Goal: Information Seeking & Learning: Find specific fact

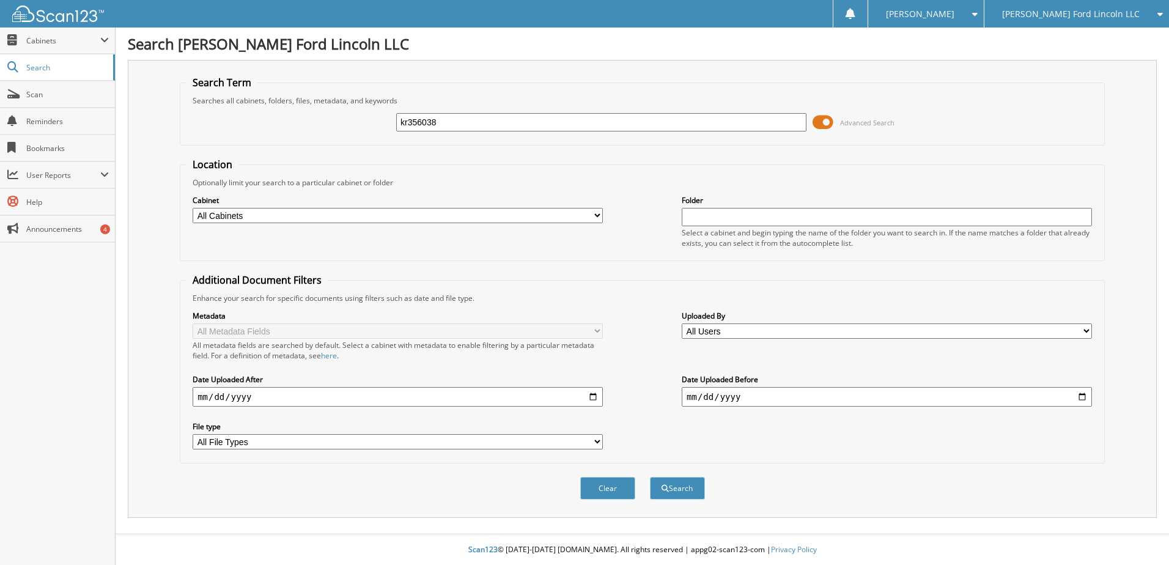
type input "kr356038"
click at [650, 477] on button "Search" at bounding box center [677, 488] width 55 height 23
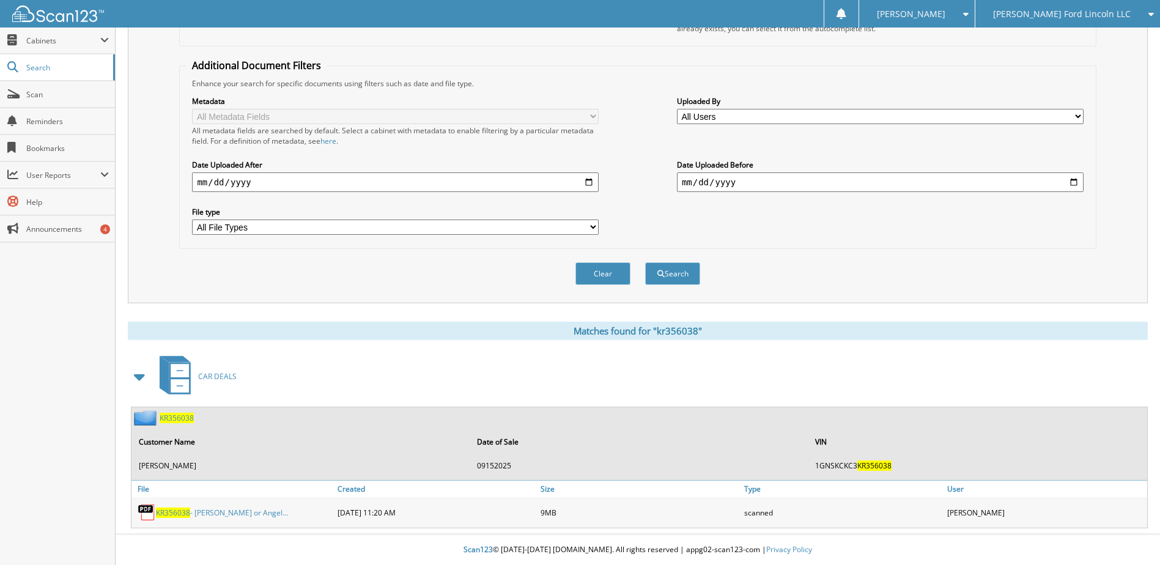
scroll to position [215, 0]
click at [185, 508] on span "KR356038" at bounding box center [173, 513] width 34 height 10
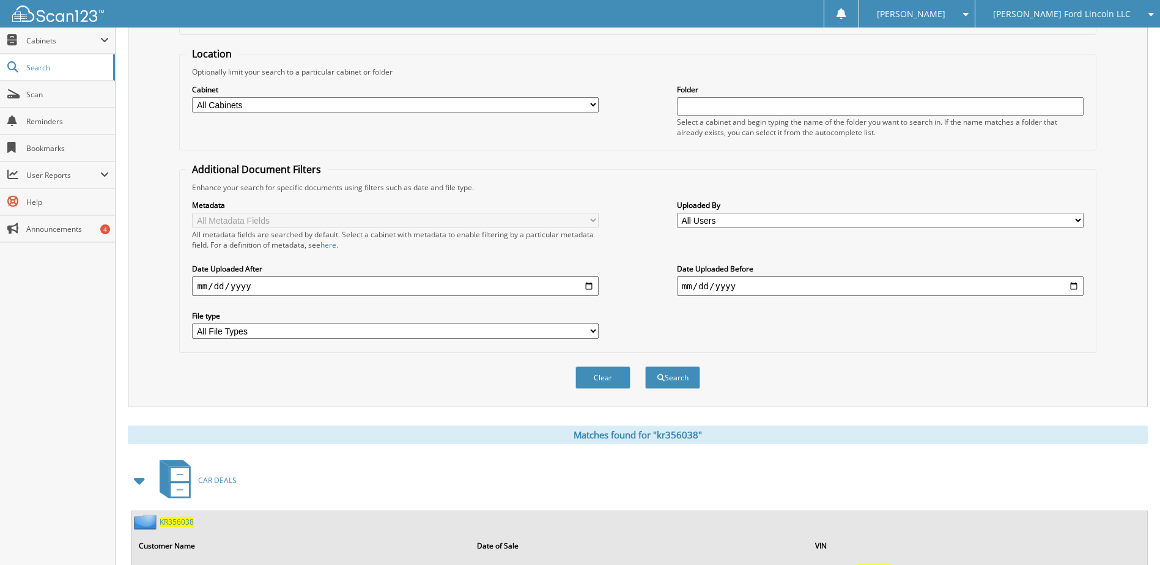
scroll to position [0, 0]
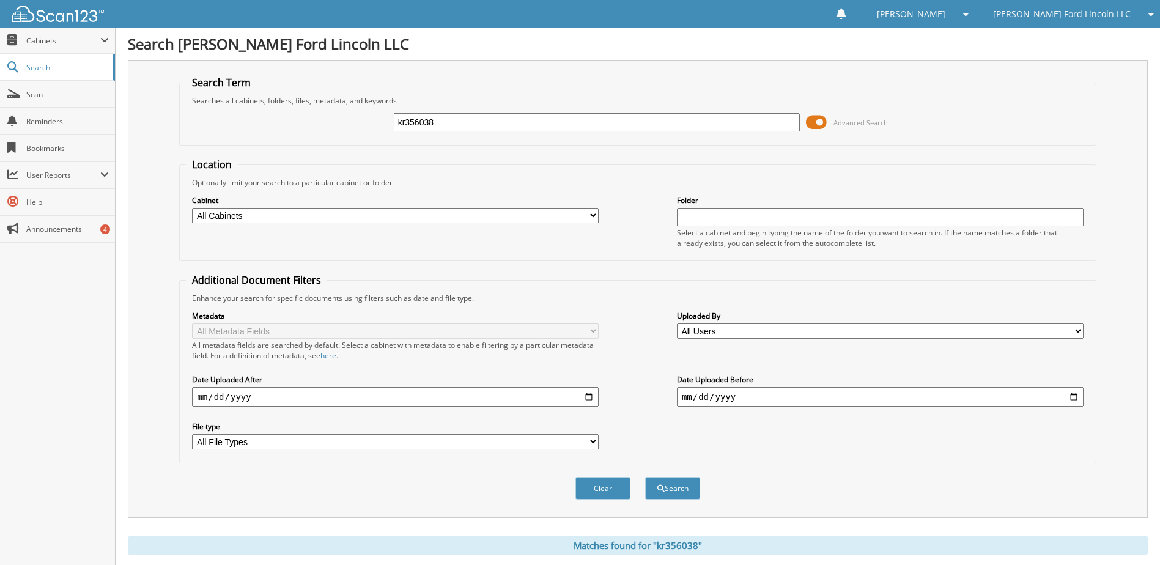
click at [413, 125] on input "kr356038" at bounding box center [597, 122] width 407 height 18
type input "mul17922"
click at [645, 477] on button "Search" at bounding box center [672, 488] width 55 height 23
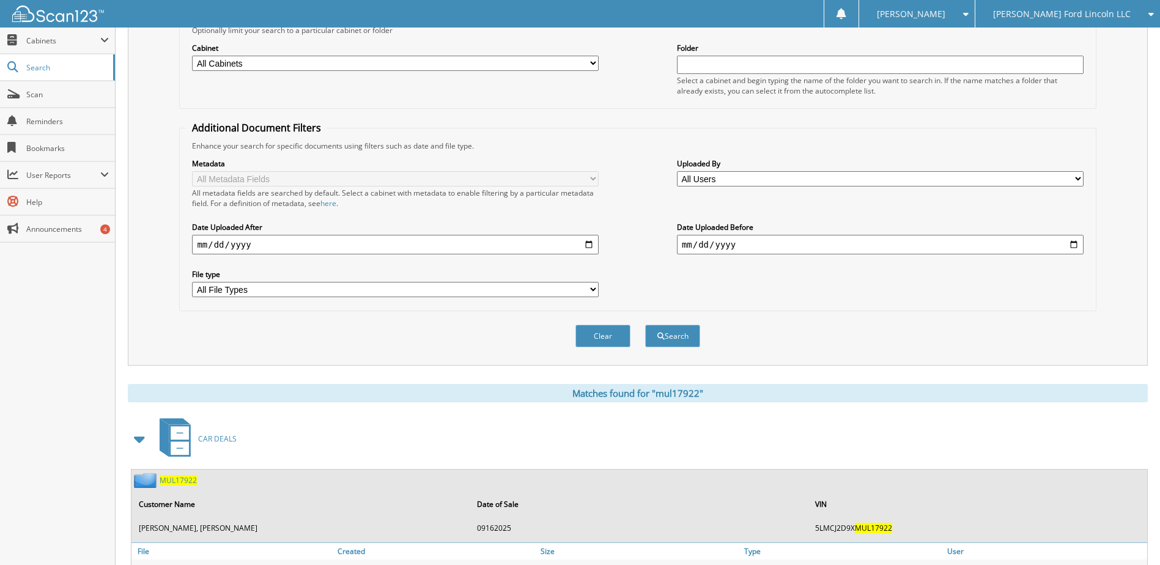
scroll to position [235, 0]
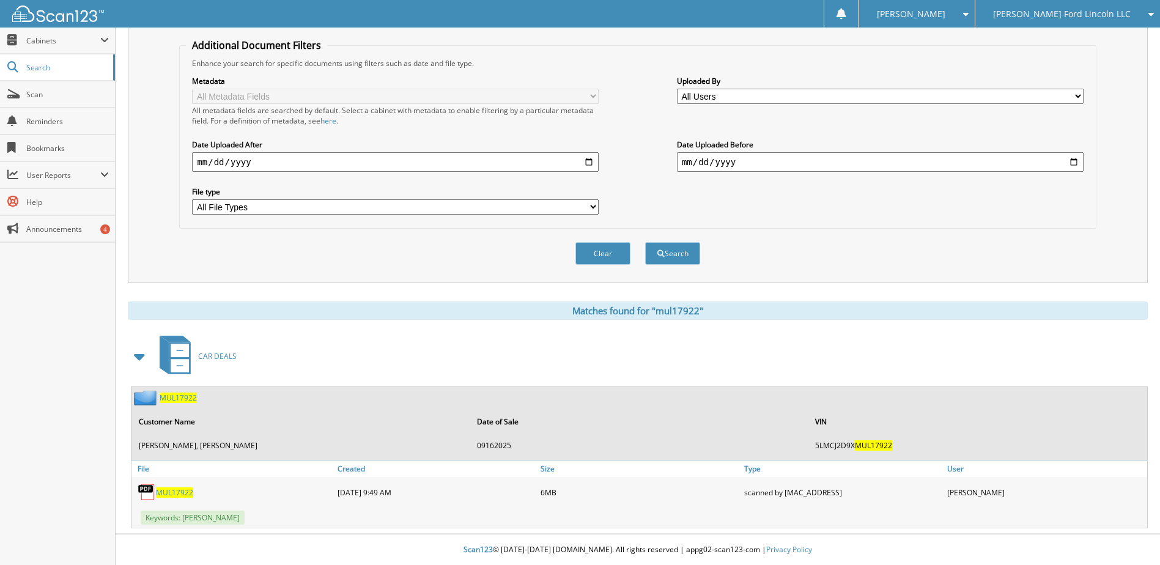
click at [172, 491] on span "MUL17922" at bounding box center [174, 492] width 37 height 10
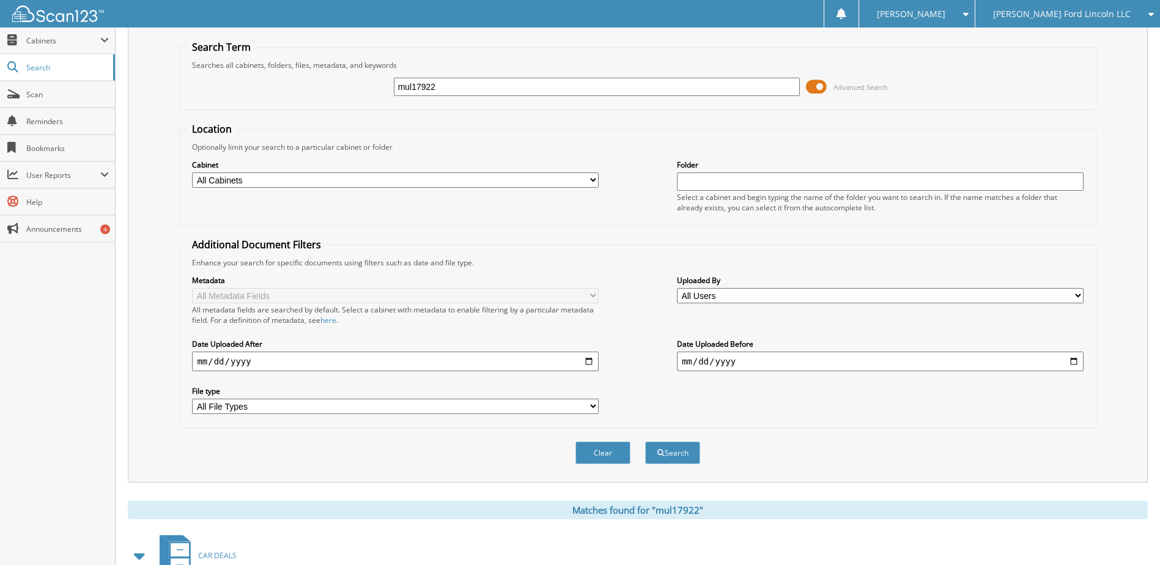
scroll to position [0, 0]
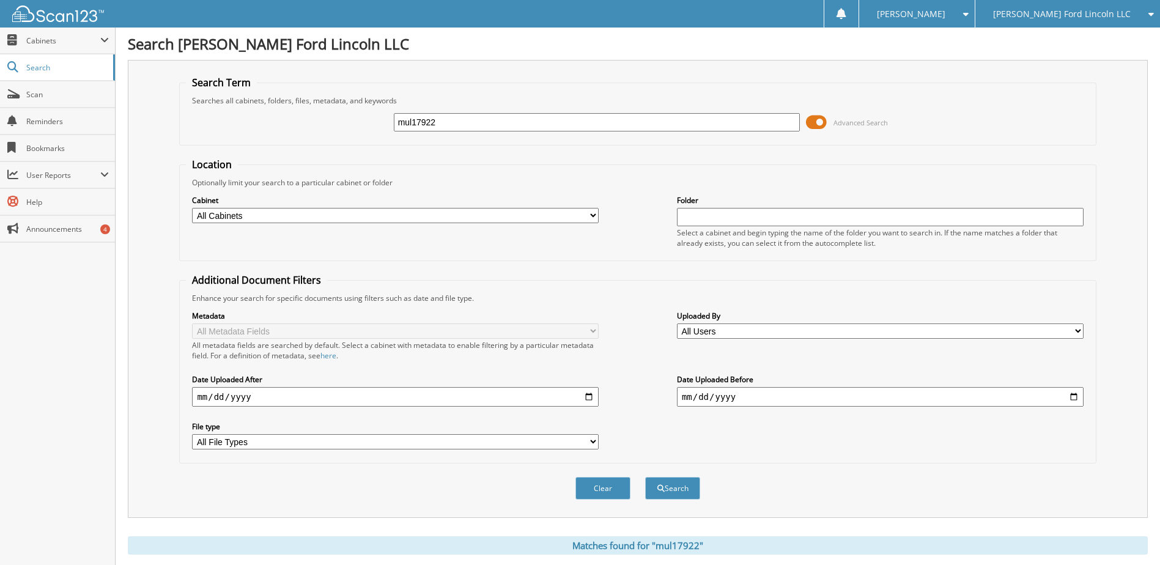
click at [431, 125] on input "mul17922" at bounding box center [597, 122] width 407 height 18
type input "tec50268"
click at [645, 477] on button "Search" at bounding box center [672, 488] width 55 height 23
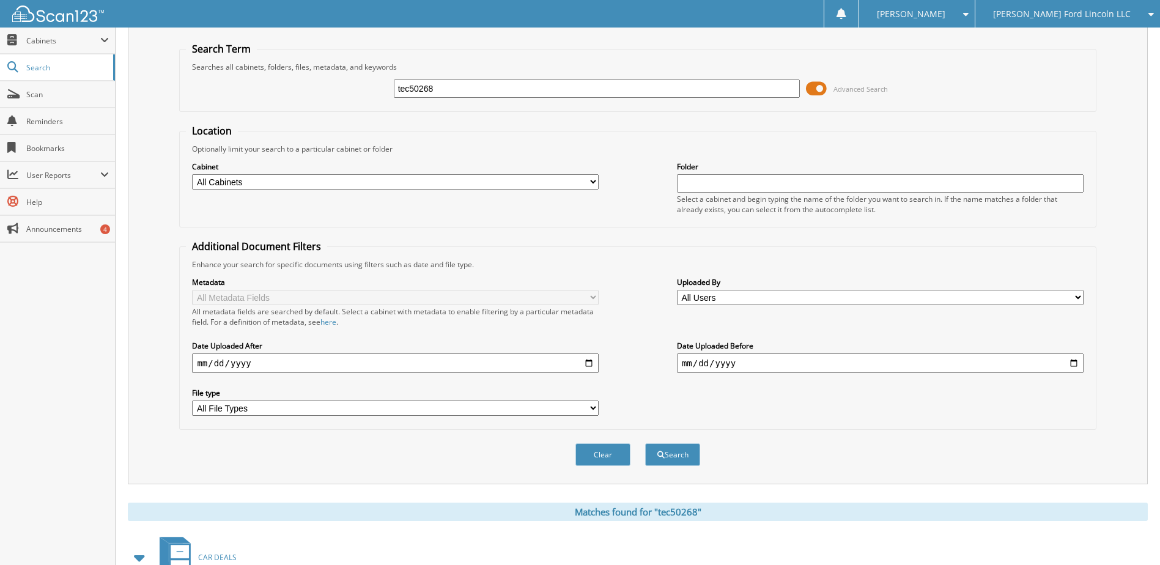
scroll to position [235, 0]
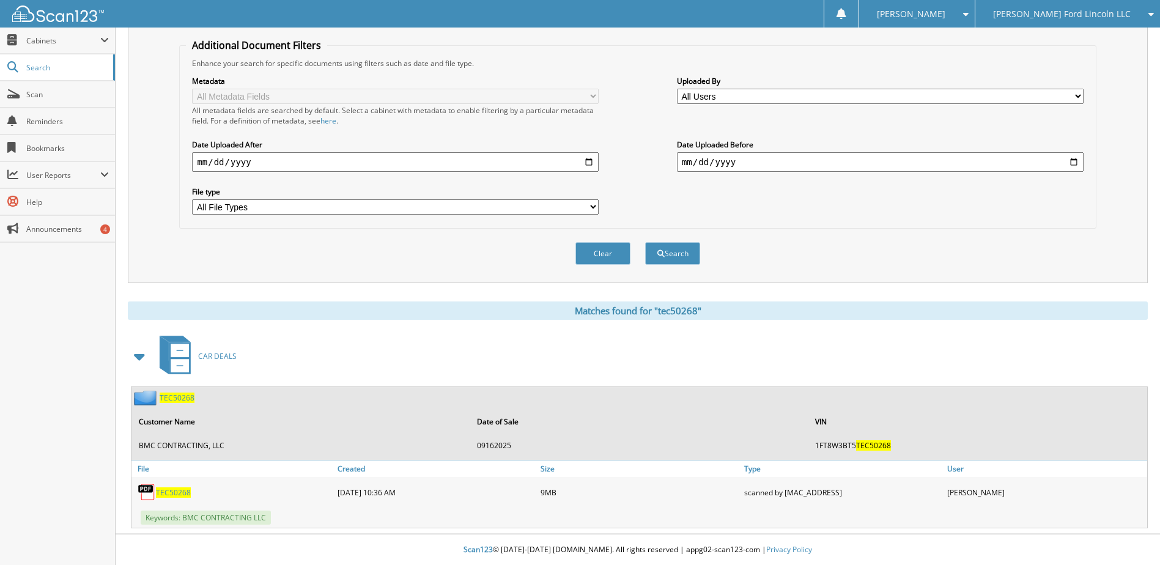
click at [169, 495] on span "TEC50268" at bounding box center [173, 492] width 35 height 10
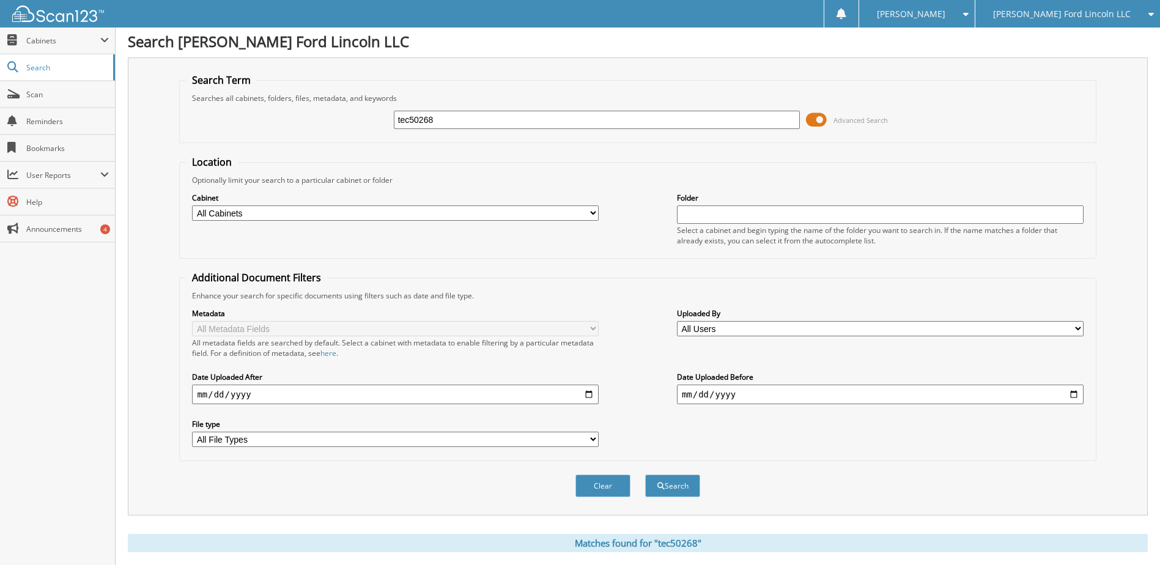
scroll to position [0, 0]
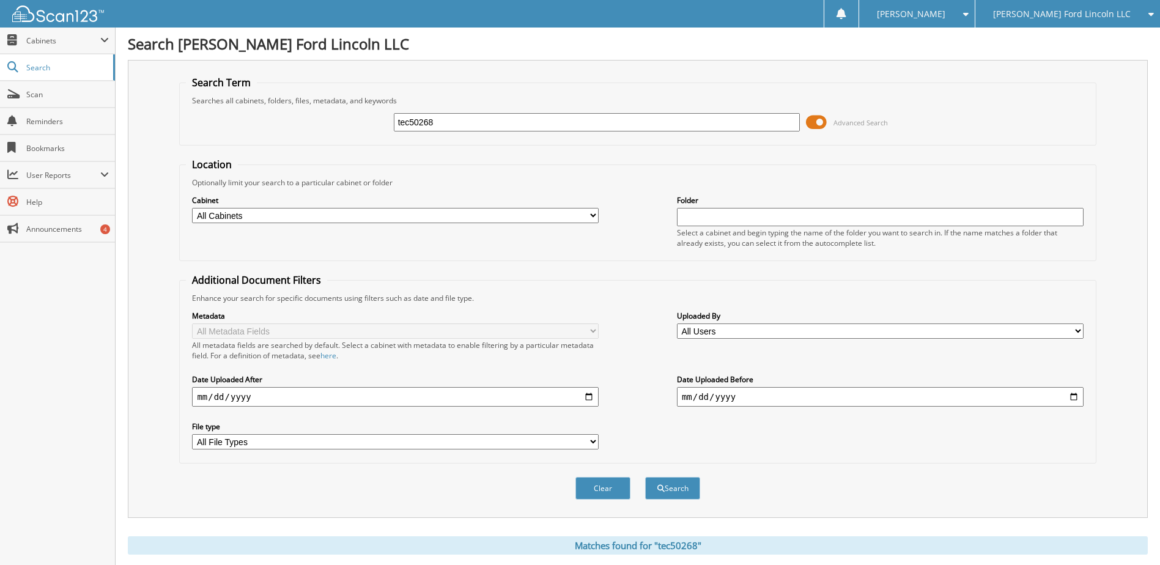
click at [415, 117] on input "tec50268" at bounding box center [597, 122] width 407 height 18
type input "tec49816"
click at [645, 477] on button "Search" at bounding box center [672, 488] width 55 height 23
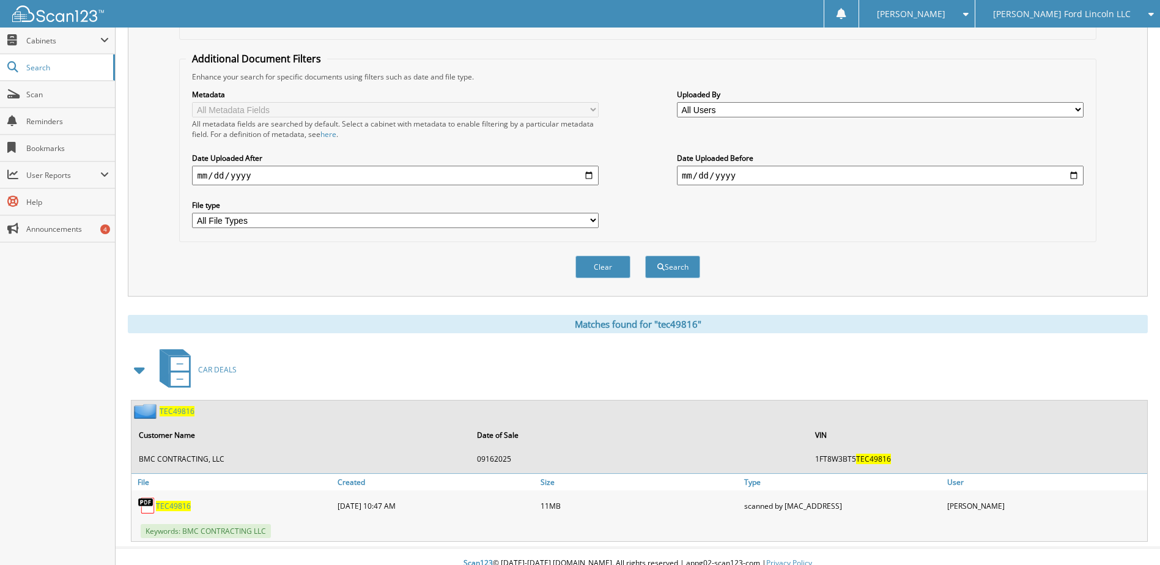
scroll to position [235, 0]
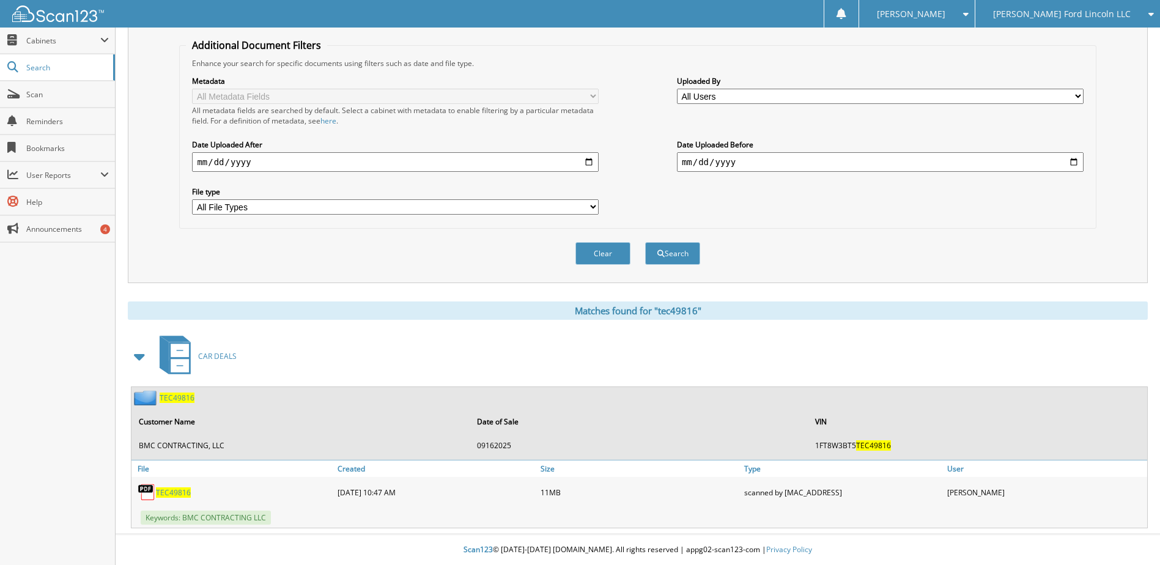
click at [174, 491] on span "TEC49816" at bounding box center [173, 492] width 35 height 10
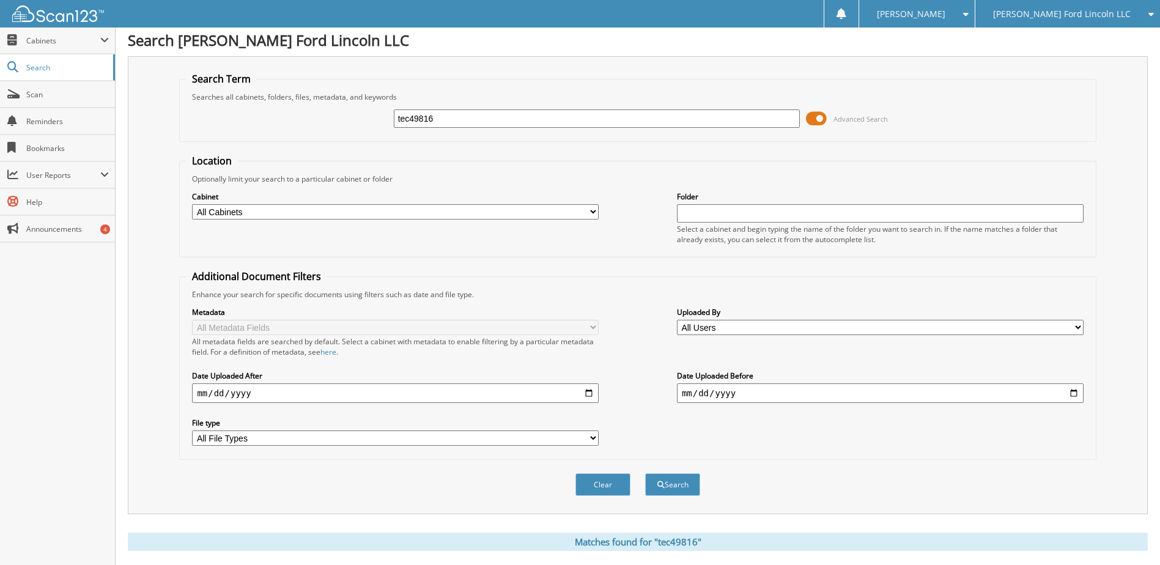
scroll to position [0, 0]
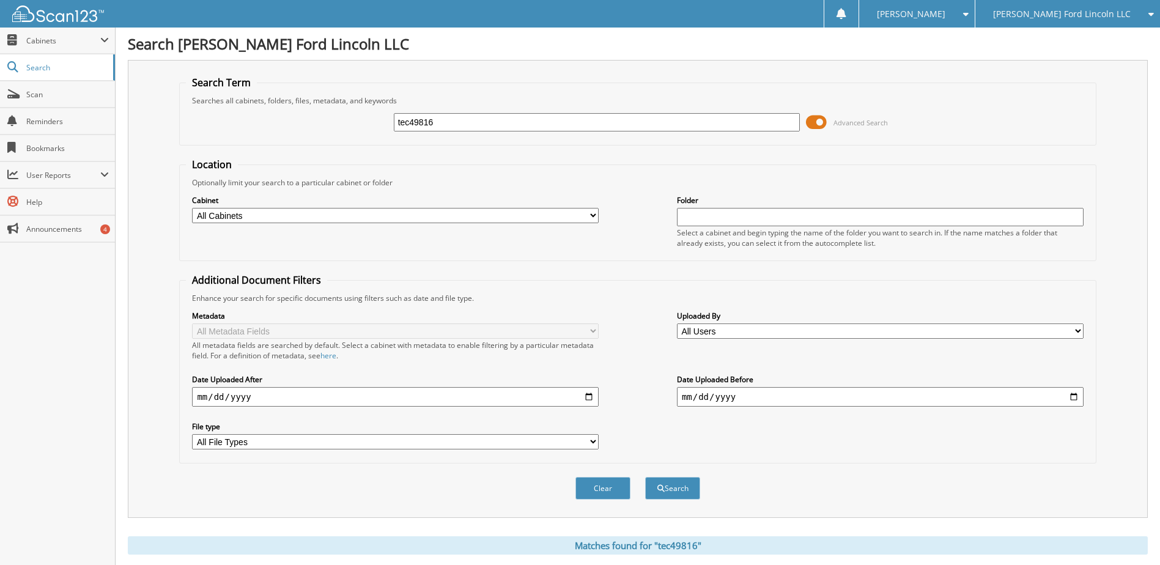
click at [424, 119] on input "tec49816" at bounding box center [597, 122] width 407 height 18
type input "nr128905"
click at [645, 477] on button "Search" at bounding box center [672, 488] width 55 height 23
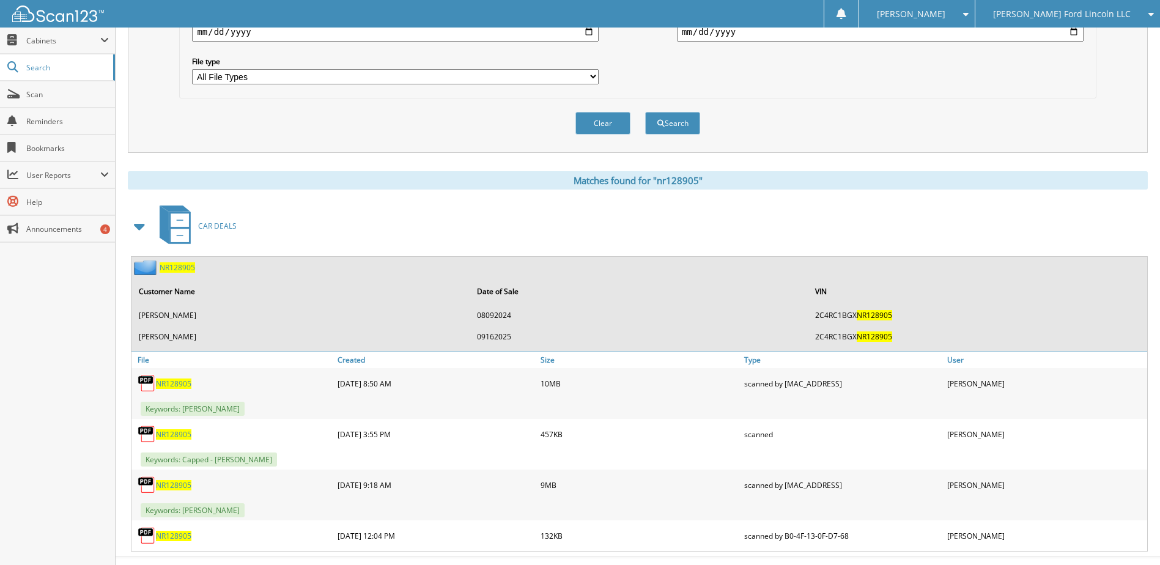
scroll to position [367, 0]
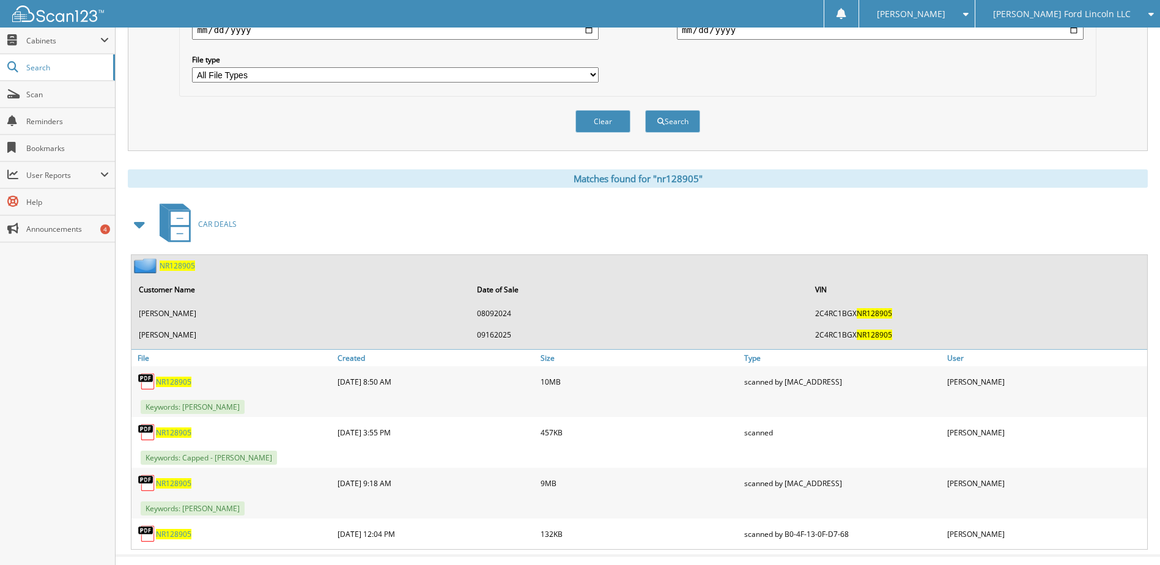
click at [173, 383] on span "NR128905" at bounding box center [173, 382] width 35 height 10
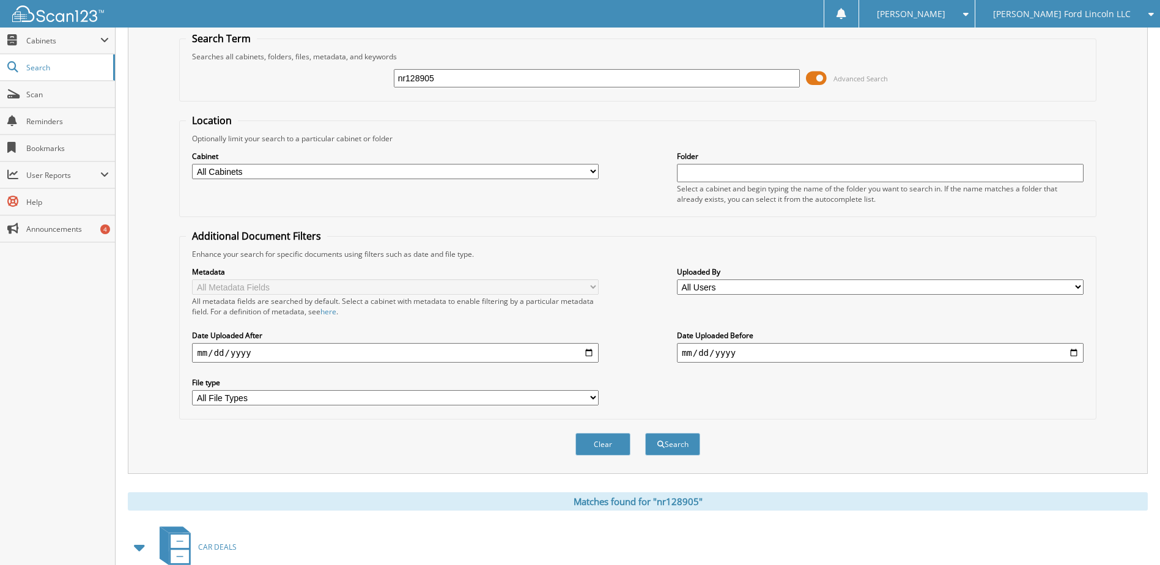
scroll to position [0, 0]
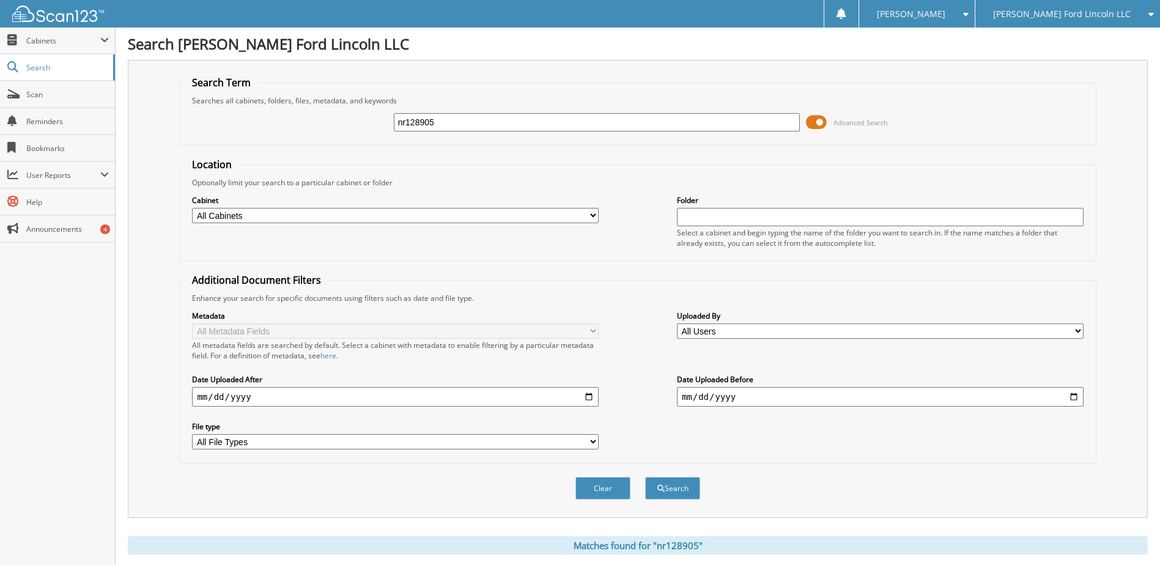
click at [409, 125] on input "nr128905" at bounding box center [597, 122] width 407 height 18
click at [408, 130] on input "nr128905" at bounding box center [597, 122] width 407 height 18
click at [412, 121] on input "nr128905" at bounding box center [597, 122] width 407 height 18
type input "ng669601"
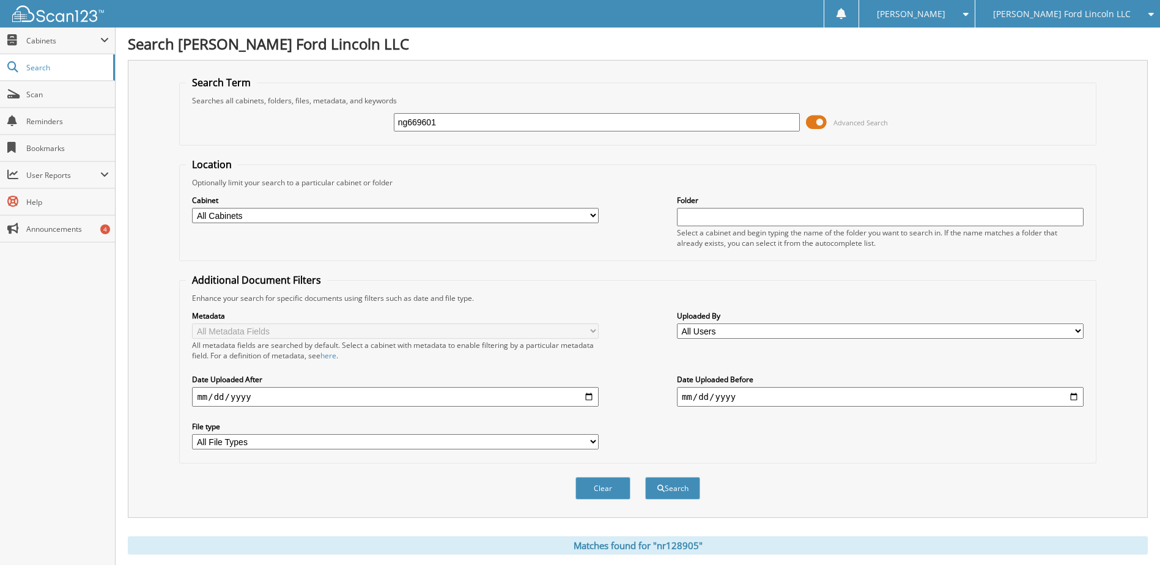
click at [645, 477] on button "Search" at bounding box center [672, 488] width 55 height 23
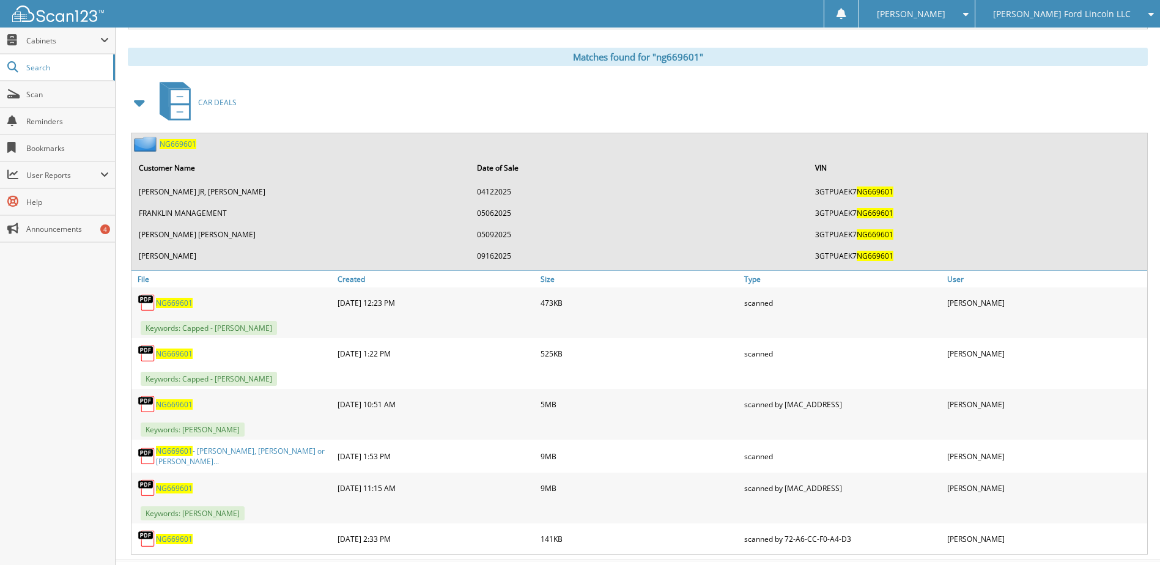
scroll to position [489, 0]
click at [172, 403] on span "NG669601" at bounding box center [174, 404] width 37 height 10
click at [42, 99] on span "Scan" at bounding box center [67, 94] width 83 height 10
